Goal: Download file/media

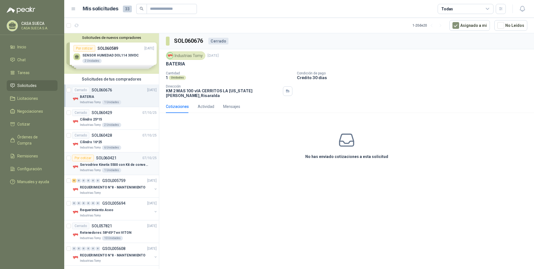
click at [125, 161] on div "Servodrive Kinetix 5500 con Kit de conversión y filtro (Ref 41350505)" at bounding box center [118, 164] width 77 height 7
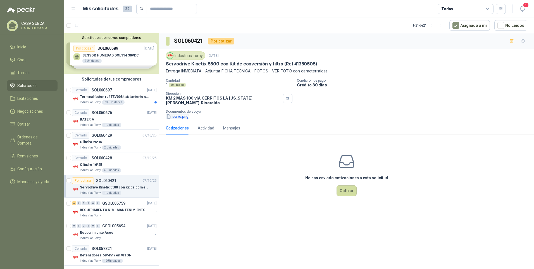
click at [179, 113] on button "servo.png" at bounding box center [177, 116] width 23 height 6
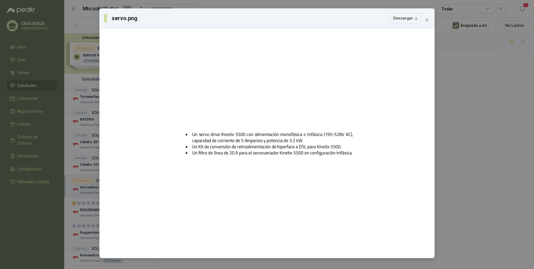
click at [466, 97] on div "servo.png Descargar" at bounding box center [267, 134] width 534 height 269
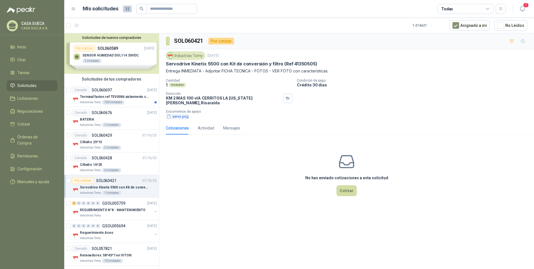
click at [176, 114] on button "servo.png" at bounding box center [177, 116] width 23 height 6
